Goal: Find specific page/section: Find specific page/section

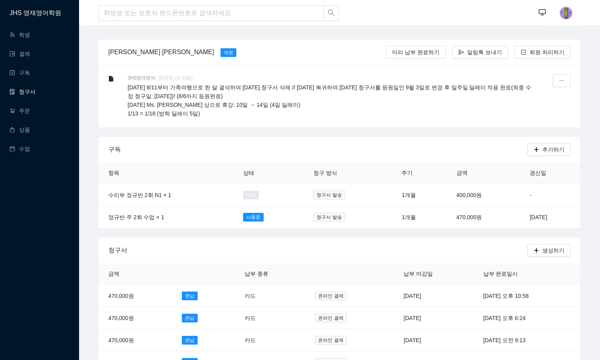
click at [36, 89] on link "청구서" at bounding box center [22, 92] width 26 height 6
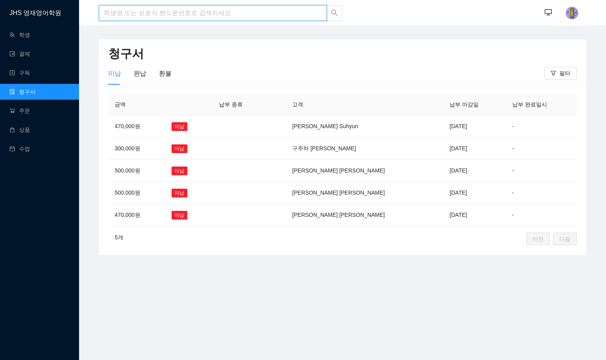
click at [118, 12] on input "search" at bounding box center [213, 13] width 228 height 16
type input "d"
type input "왕"
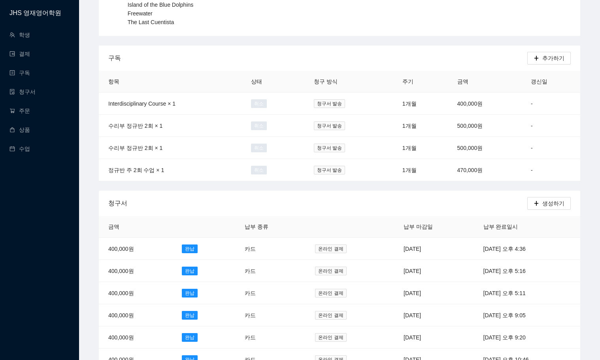
scroll to position [316, 0]
